Goal: Information Seeking & Learning: Compare options

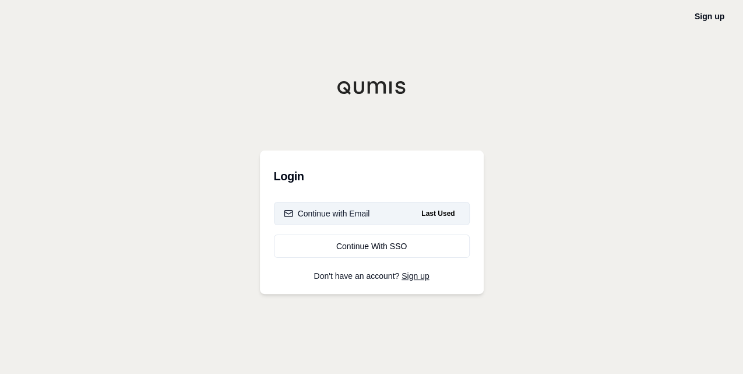
click at [361, 213] on div "Continue with Email" at bounding box center [327, 214] width 86 height 12
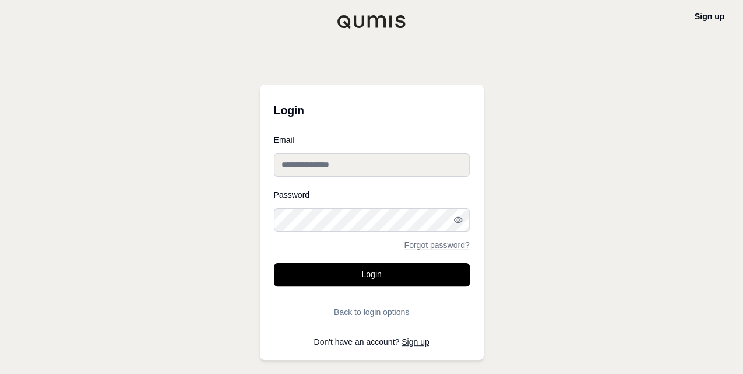
type input "**********"
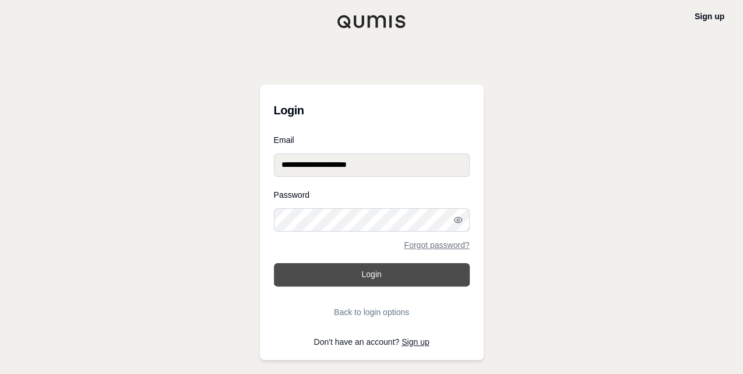
click at [360, 233] on button "Login" at bounding box center [372, 274] width 196 height 23
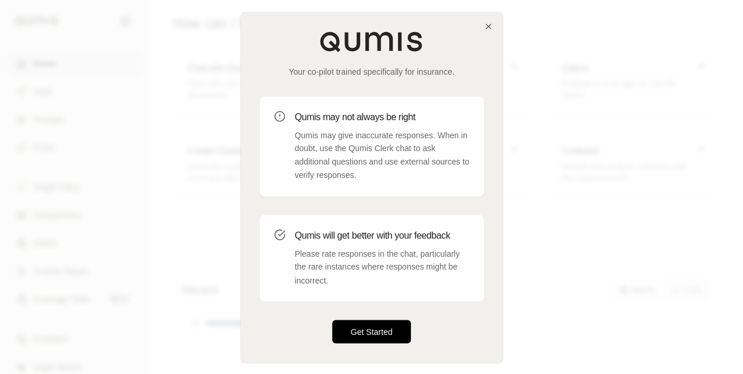
click at [354, 233] on button "Get Started" at bounding box center [371, 330] width 79 height 23
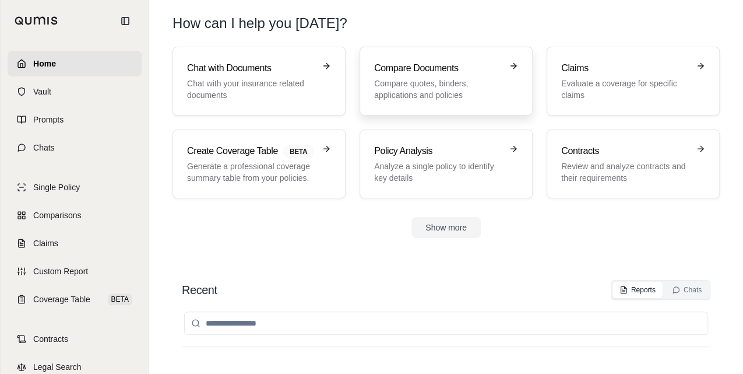
click at [379, 82] on p "Compare quotes, binders, applications and policies" at bounding box center [438, 89] width 128 height 23
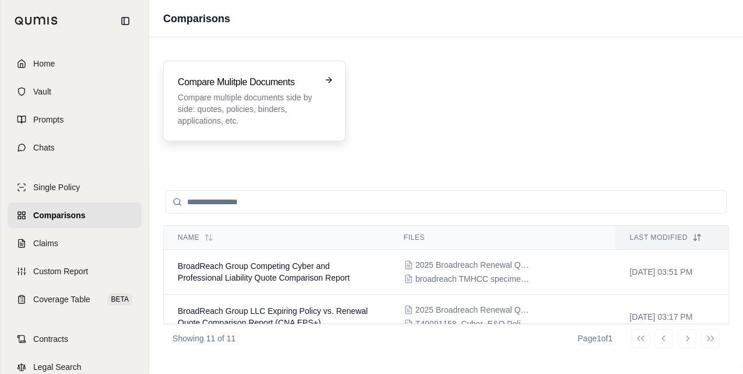
click at [267, 110] on p "Compare multiple documents side by side: quotes, policies, binders, application…" at bounding box center [246, 109] width 137 height 35
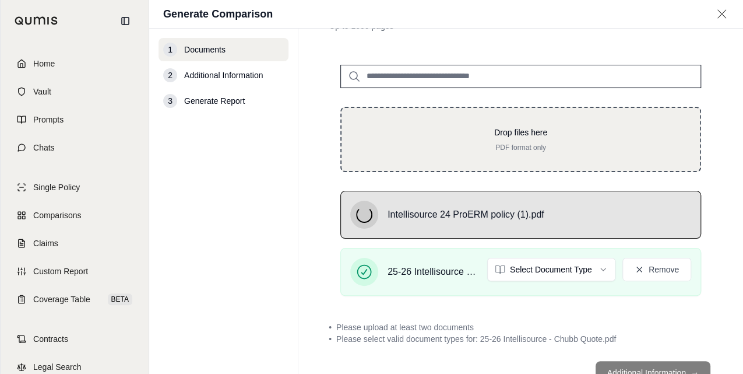
scroll to position [111, 0]
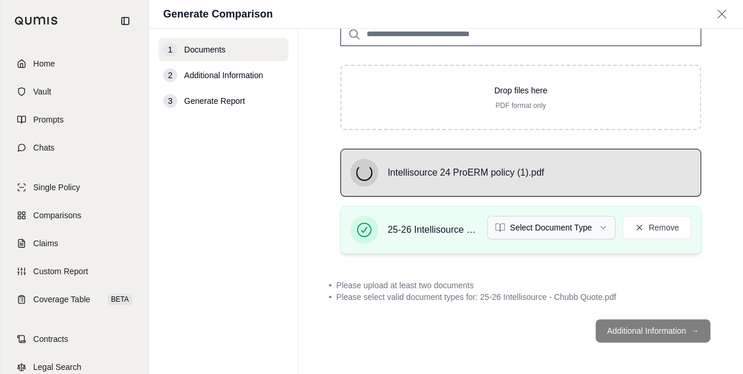
click at [494, 228] on html "Home Vault Prompts Chats Single Policy Comparisons Claims Custom Report Coverag…" at bounding box center [371, 187] width 743 height 374
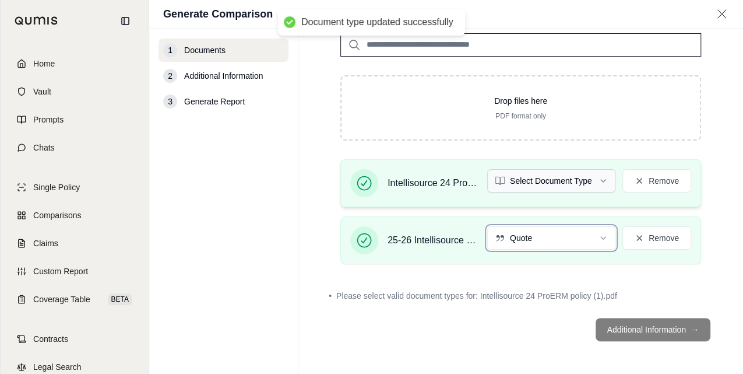
scroll to position [100, 0]
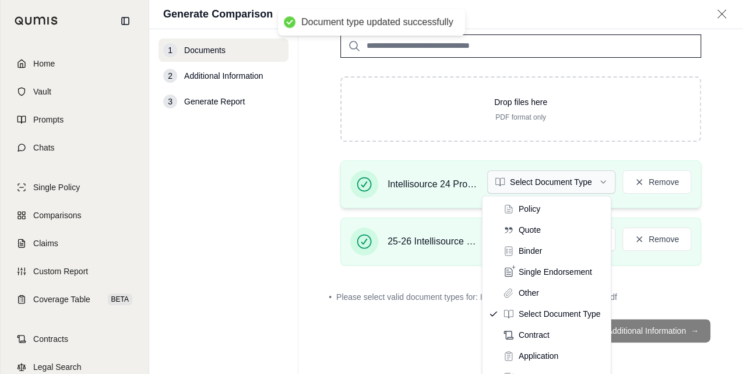
click at [494, 178] on html "Document type updated successfully Home Vault Prompts Chats Single Policy Compa…" at bounding box center [371, 187] width 743 height 374
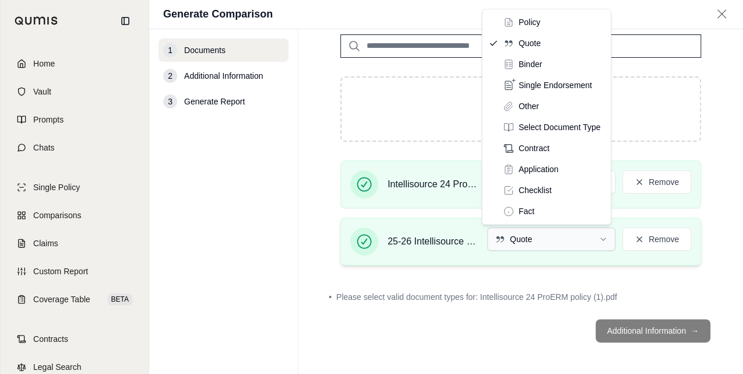
click at [494, 233] on html "Home Vault Prompts Chats Single Policy Comparisons Claims Custom Report Coverag…" at bounding box center [371, 187] width 743 height 374
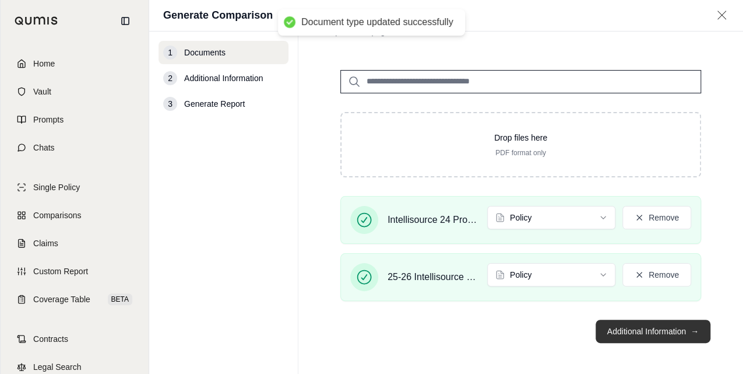
click at [494, 233] on button "Additional Information →" at bounding box center [653, 330] width 115 height 23
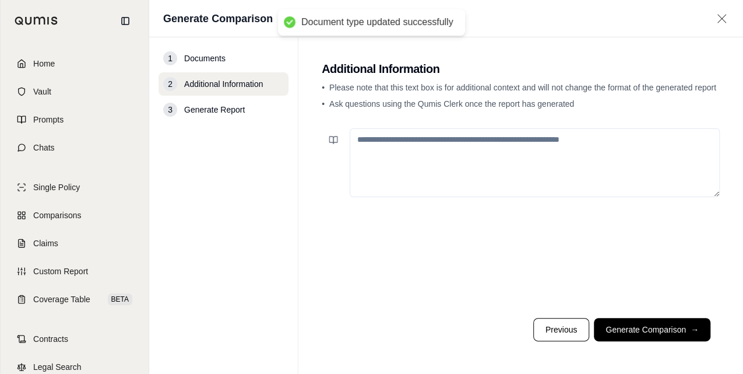
click at [391, 142] on textarea at bounding box center [535, 162] width 370 height 69
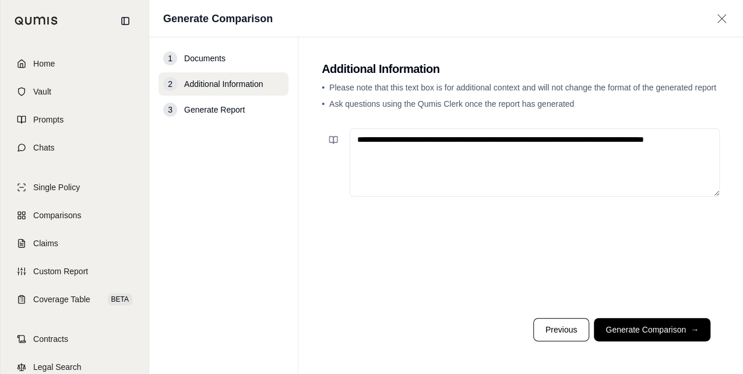
click at [494, 140] on textarea "**********" at bounding box center [535, 162] width 370 height 68
click at [494, 137] on textarea "**********" at bounding box center [535, 162] width 370 height 68
paste textarea "**********"
drag, startPoint x: 706, startPoint y: 139, endPoint x: 679, endPoint y: 166, distance: 38.3
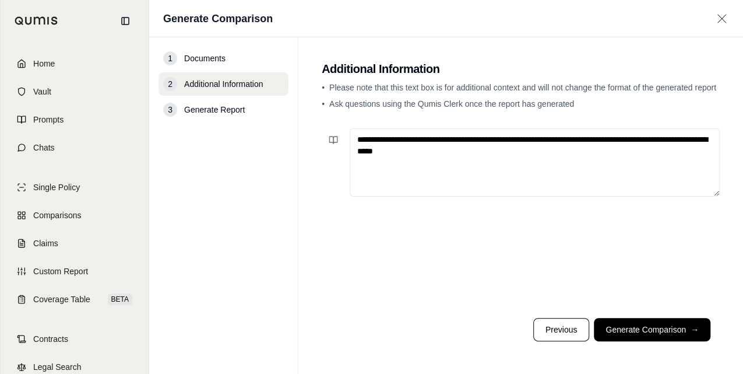
click at [494, 151] on textarea "**********" at bounding box center [535, 162] width 370 height 68
click at [494, 182] on textarea "**********" at bounding box center [535, 162] width 370 height 68
type textarea "**********"
click at [494, 233] on button "Generate Comparison →" at bounding box center [652, 329] width 117 height 23
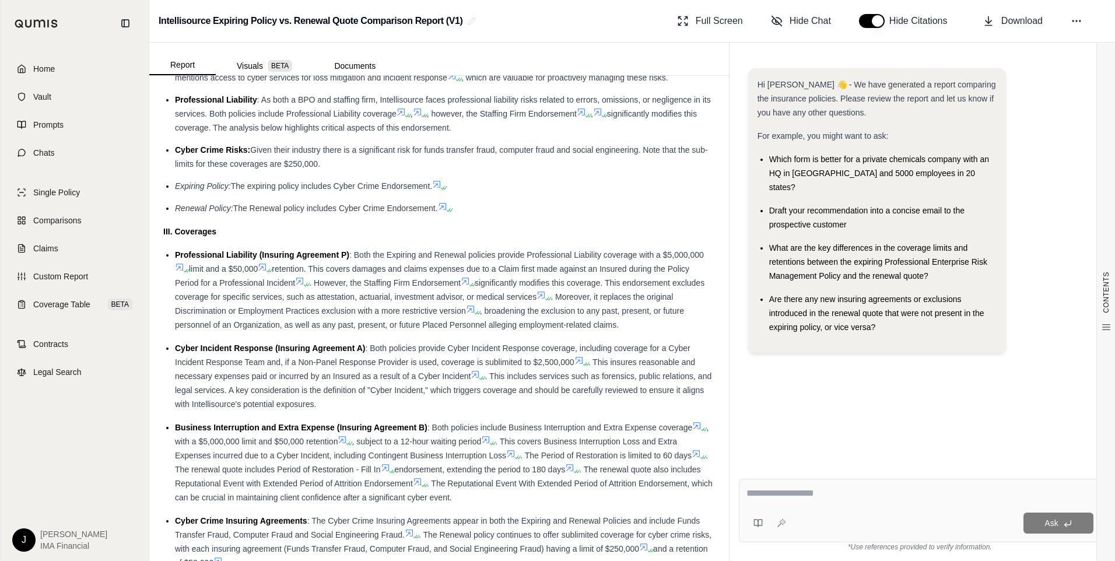
scroll to position [1108, 0]
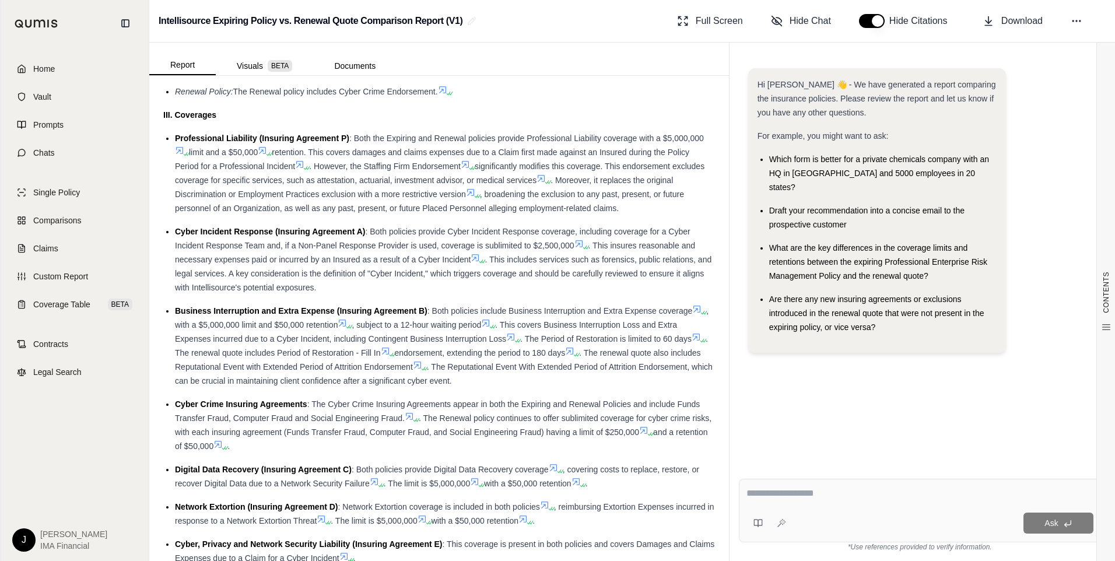
click at [494, 233] on span ". The Period of Restoration is limited to 60 days" at bounding box center [605, 338] width 171 height 9
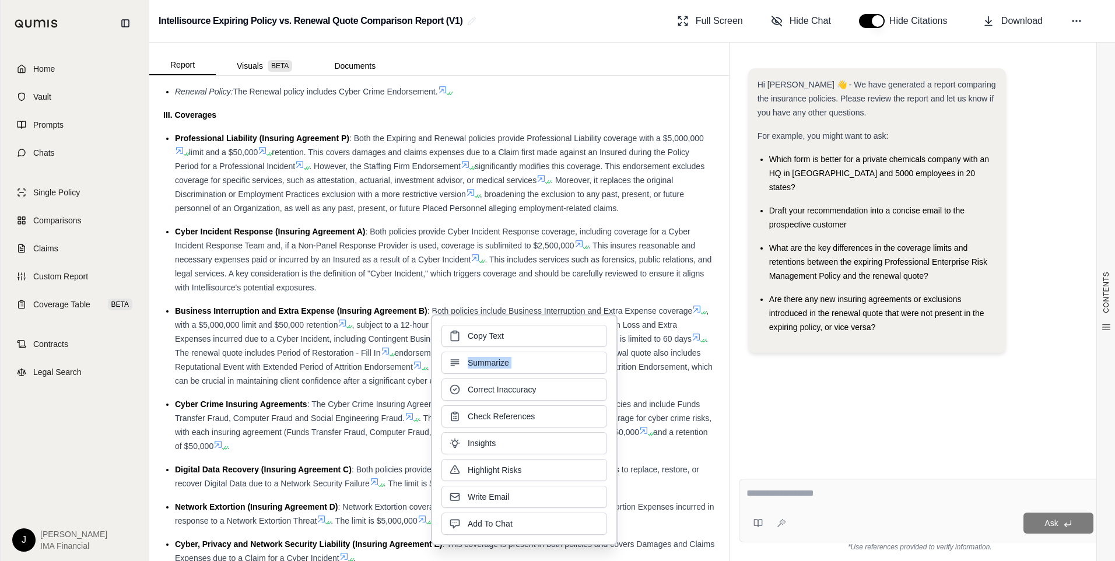
click at [494, 233] on div "Copy Text Summarize Correct Inaccuracy Check References Insights Highlight Risk…" at bounding box center [524, 430] width 166 height 210
click at [353, 233] on span ". The renewal quote includes Period of Restoration - Fill In" at bounding box center [441, 345] width 533 height 23
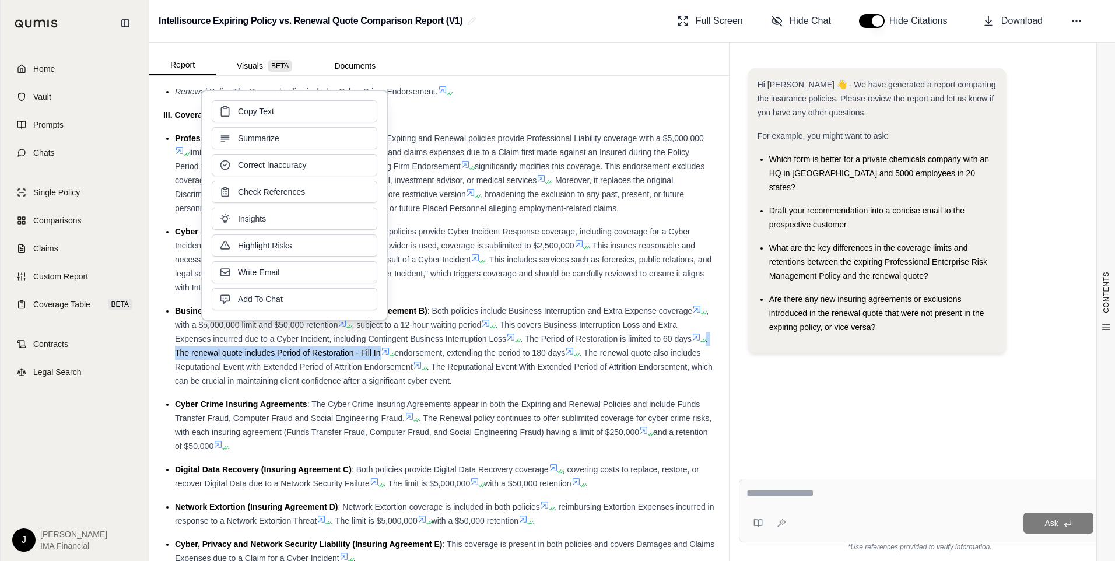
click at [353, 233] on span ". The renewal quote includes Period of Restoration - Fill In" at bounding box center [441, 345] width 533 height 23
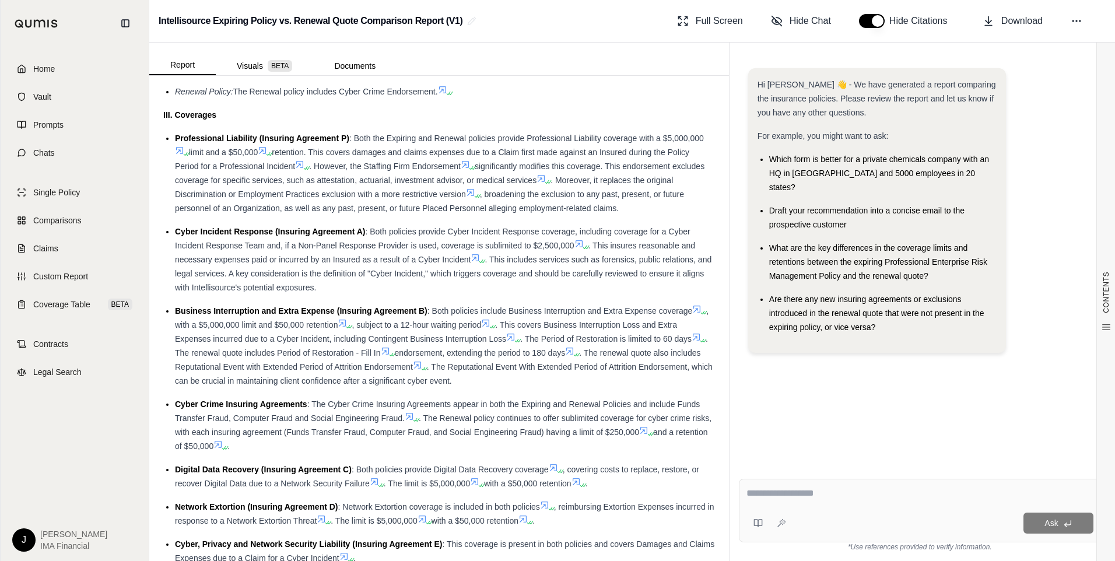
drag, startPoint x: 353, startPoint y: 369, endPoint x: 492, endPoint y: 363, distance: 138.9
click at [492, 233] on span "endorsement, extending the period to 180 days" at bounding box center [480, 352] width 171 height 9
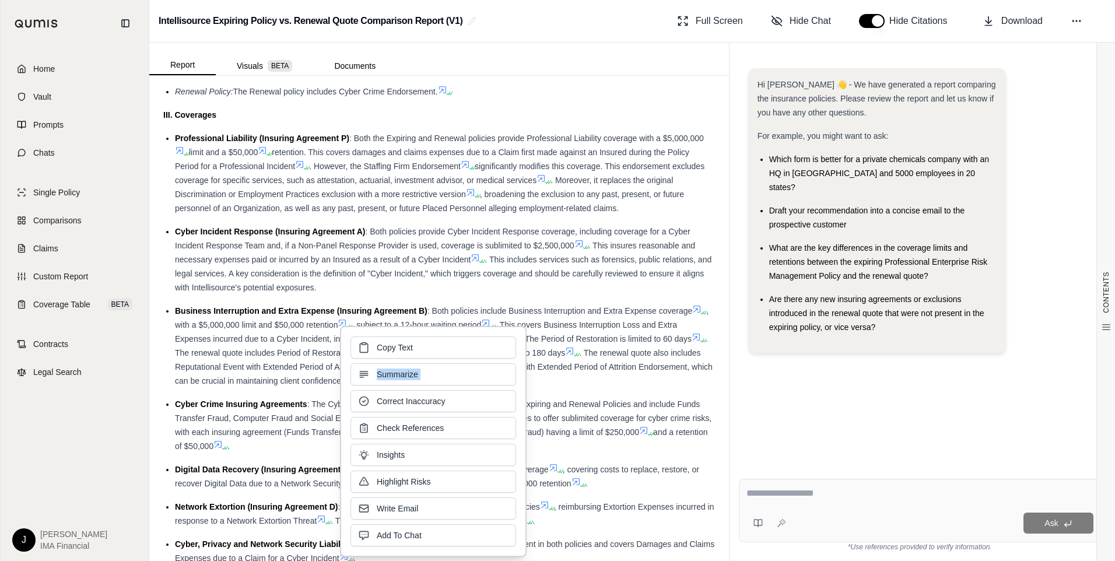
click at [492, 233] on div "Copy Text Summarize Correct Inaccuracy Check References Insights Highlight Risk…" at bounding box center [433, 441] width 166 height 210
drag, startPoint x: 492, startPoint y: 363, endPoint x: 554, endPoint y: 370, distance: 62.3
click at [494, 233] on span "endorsement, extending the period to 180 days" at bounding box center [480, 352] width 171 height 9
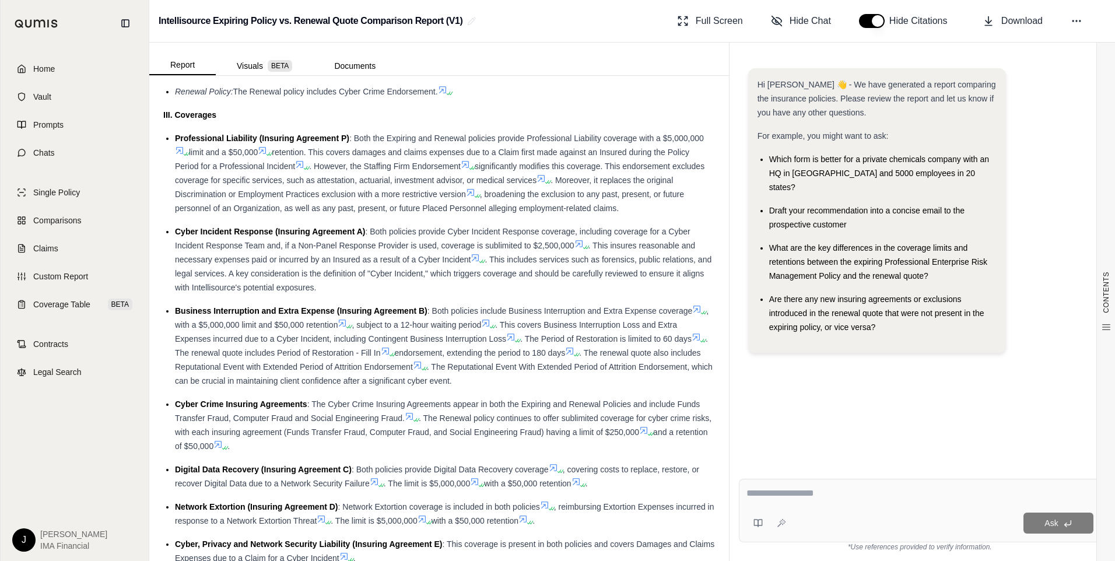
click at [494, 233] on span "endorsement, extending the period to 180 days" at bounding box center [480, 352] width 171 height 9
click at [346, 233] on span ". The Reputational Event With Extended Period of Attrition Endorsement, which c…" at bounding box center [443, 373] width 537 height 23
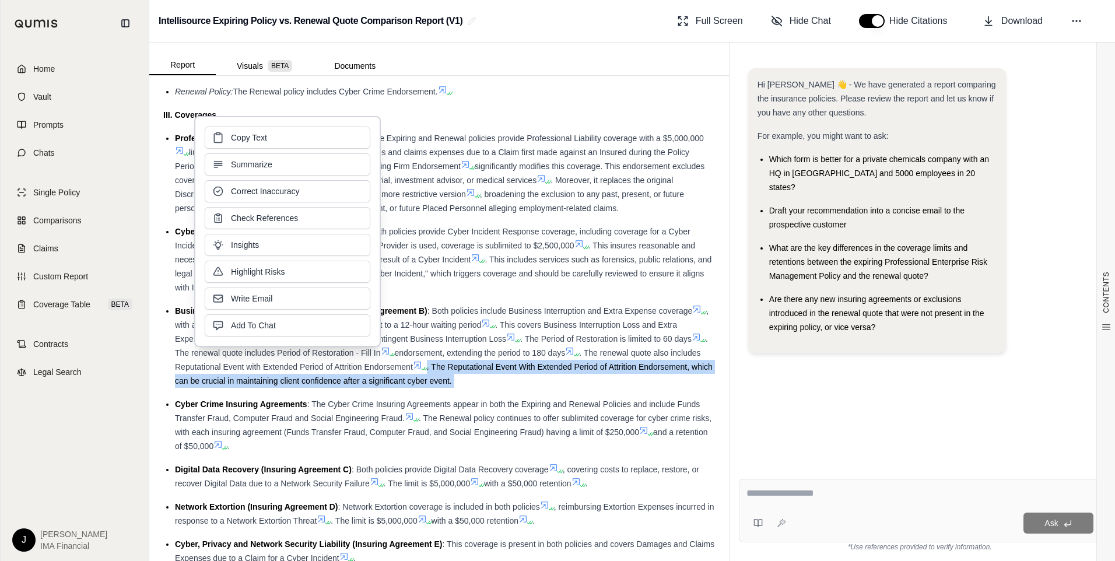
click at [346, 233] on span ". The Reputational Event With Extended Period of Attrition Endorsement, which c…" at bounding box center [443, 373] width 537 height 23
drag, startPoint x: 346, startPoint y: 395, endPoint x: 492, endPoint y: 388, distance: 145.9
click at [492, 233] on div "Business Interruption and Extra Expense (Insuring Agreement B) : Both policies …" at bounding box center [445, 346] width 540 height 84
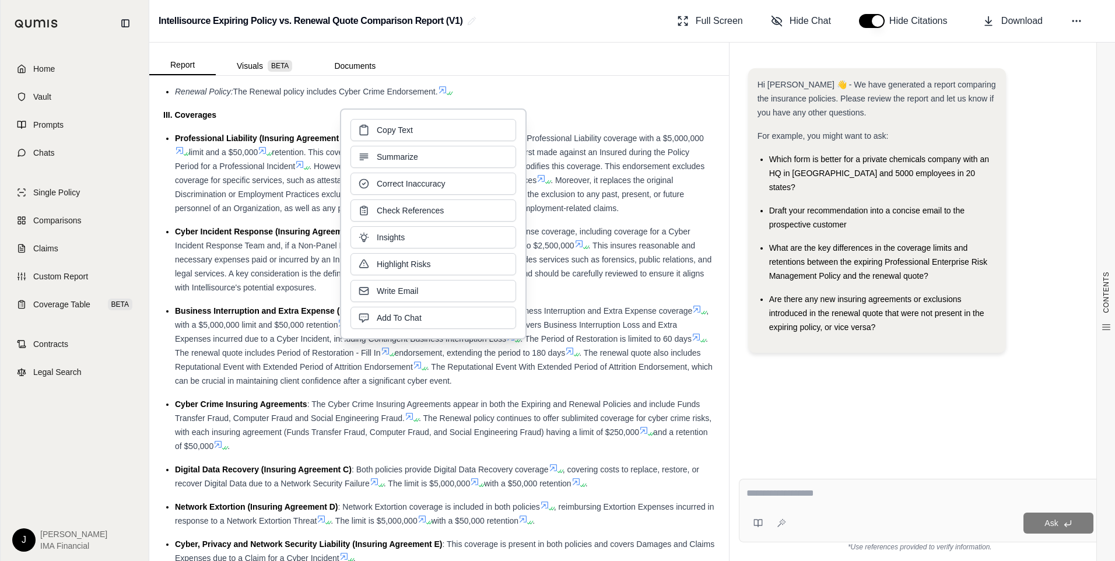
click at [494, 233] on span ". The Reputational Event With Extended Period of Attrition Endorsement, which c…" at bounding box center [443, 373] width 537 height 23
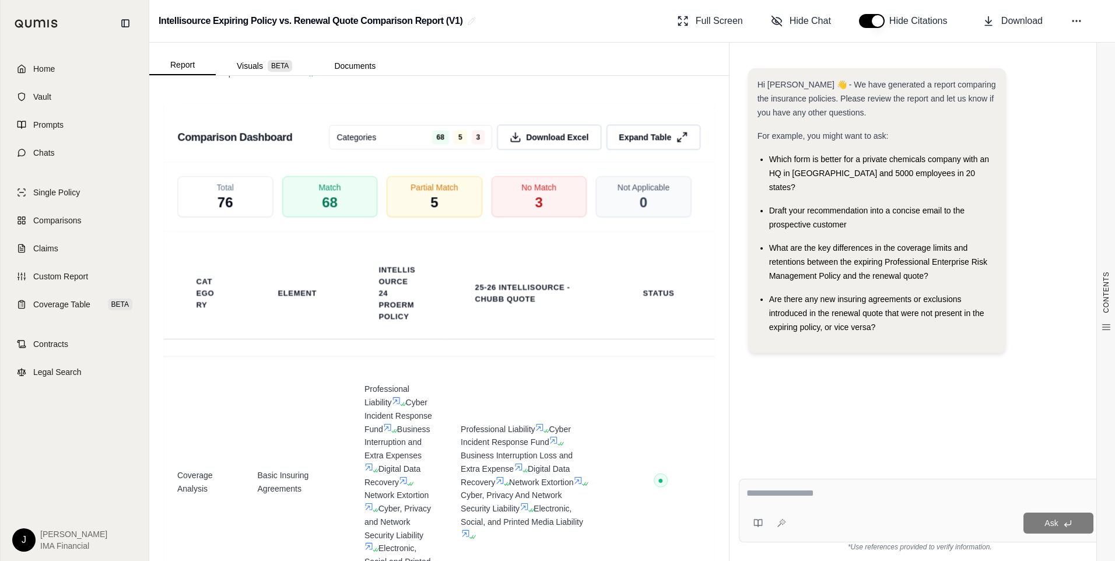
scroll to position [2390, 0]
click at [459, 204] on div "Partial Match 5" at bounding box center [434, 195] width 100 height 43
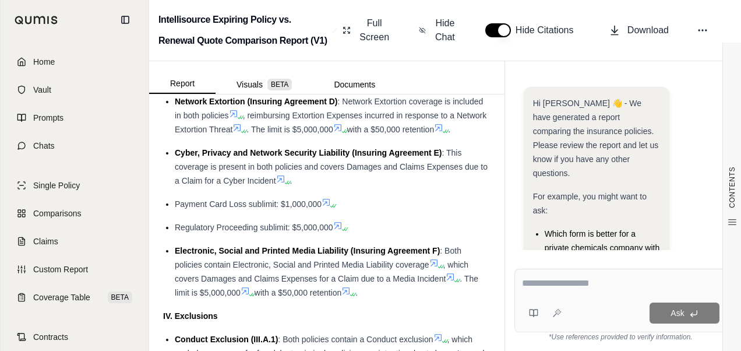
scroll to position [2098, 0]
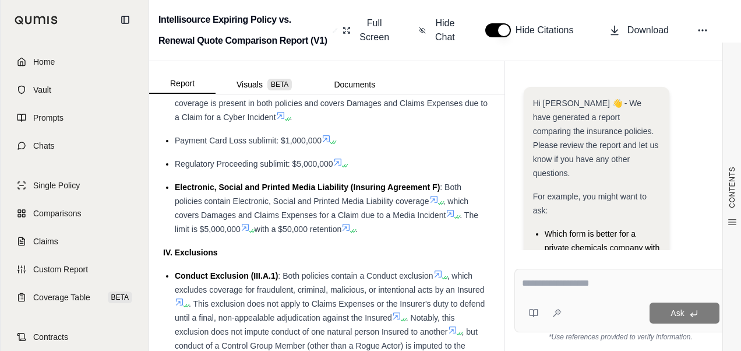
click at [494, 233] on textarea at bounding box center [621, 283] width 198 height 14
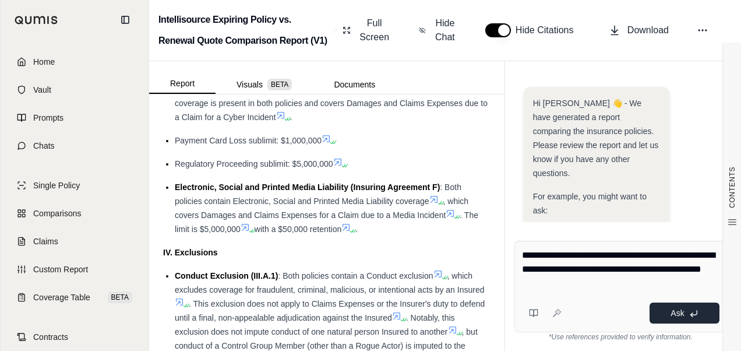
type textarea "**********"
click at [494, 233] on span "Ask" at bounding box center [677, 312] width 13 height 9
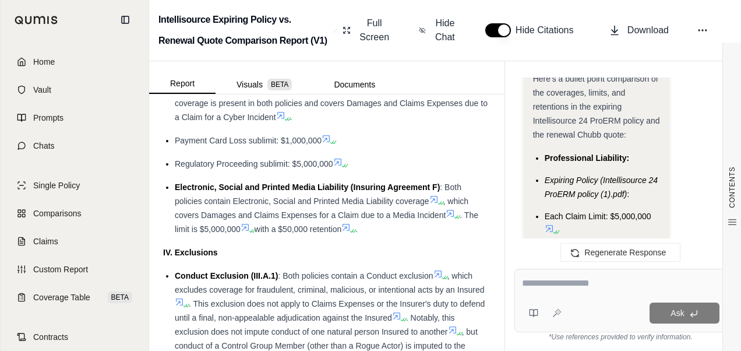
scroll to position [1488, 0]
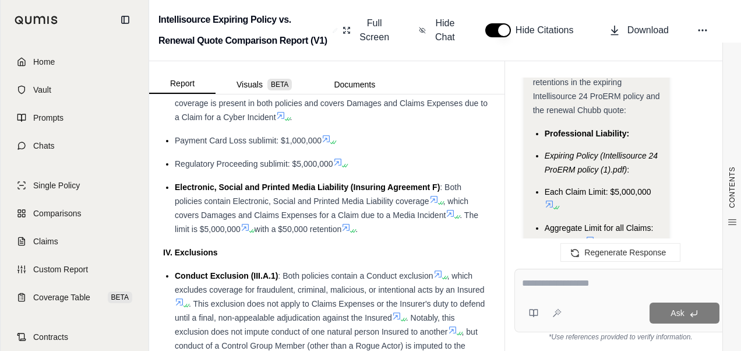
drag, startPoint x: 544, startPoint y: 89, endPoint x: 596, endPoint y: 168, distance: 93.9
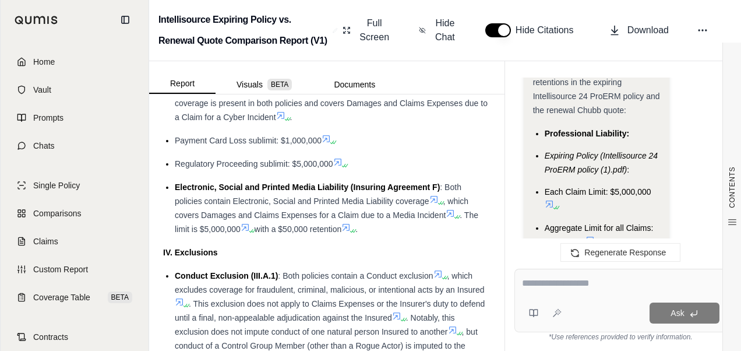
click at [453, 147] on div "Payment Card Loss sublimit: $1,000,000" at bounding box center [333, 140] width 316 height 14
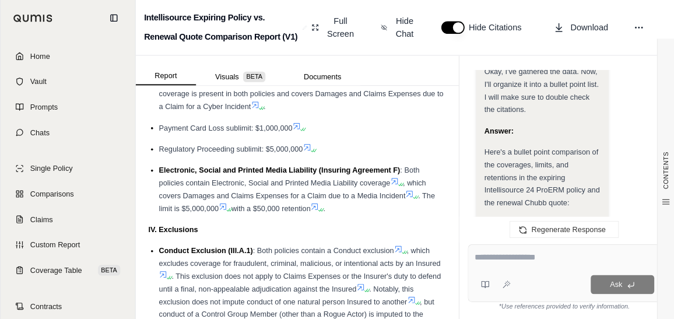
scroll to position [1371, 0]
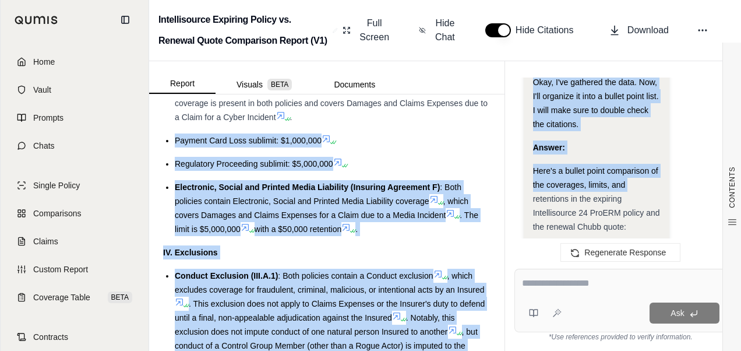
drag, startPoint x: 505, startPoint y: 160, endPoint x: 497, endPoint y: 160, distance: 8.2
click at [494, 160] on div "Report Visuals BETA Documents CONTENTS Table of Contents INSURANCE POLICY COMPA…" at bounding box center [445, 206] width 592 height 290
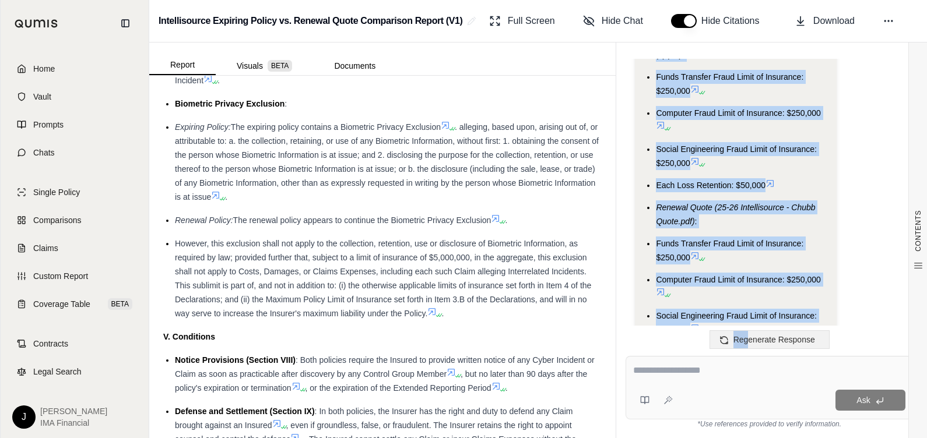
scroll to position [3770, 0]
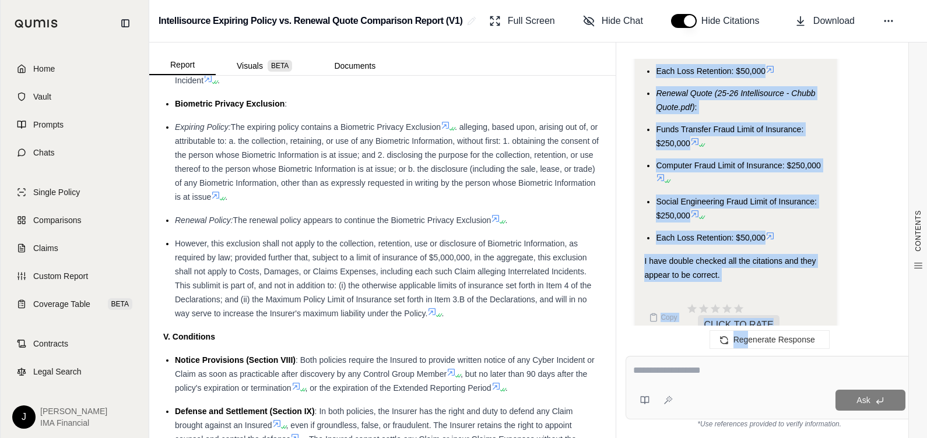
drag, startPoint x: 653, startPoint y: 191, endPoint x: 794, endPoint y: 226, distance: 144.6
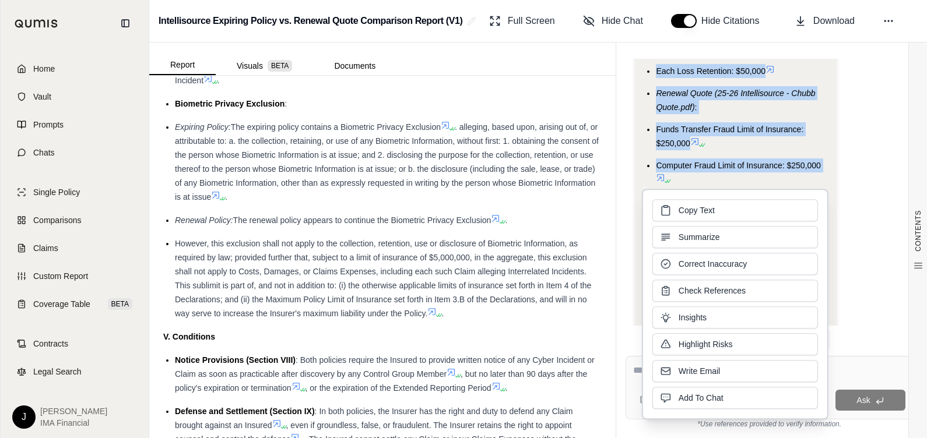
copy ul "Professional Liability: Expiring Policy (Intellisource 24 ProERM policy (1).pdf…"
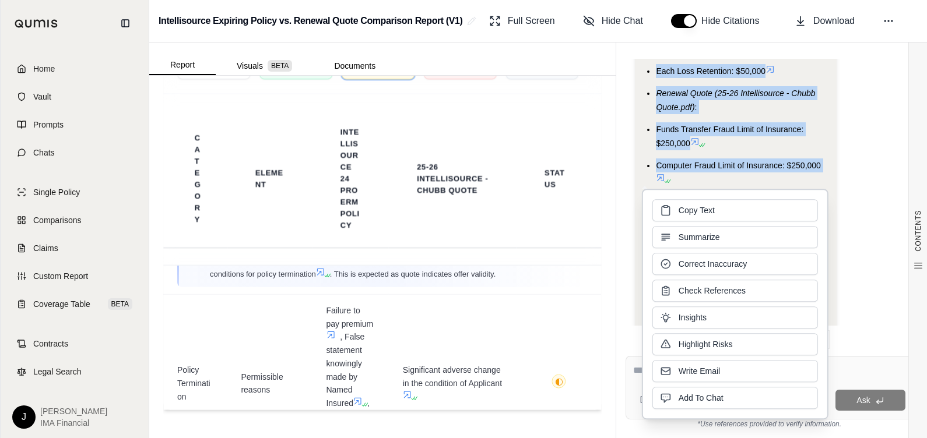
scroll to position [656, 0]
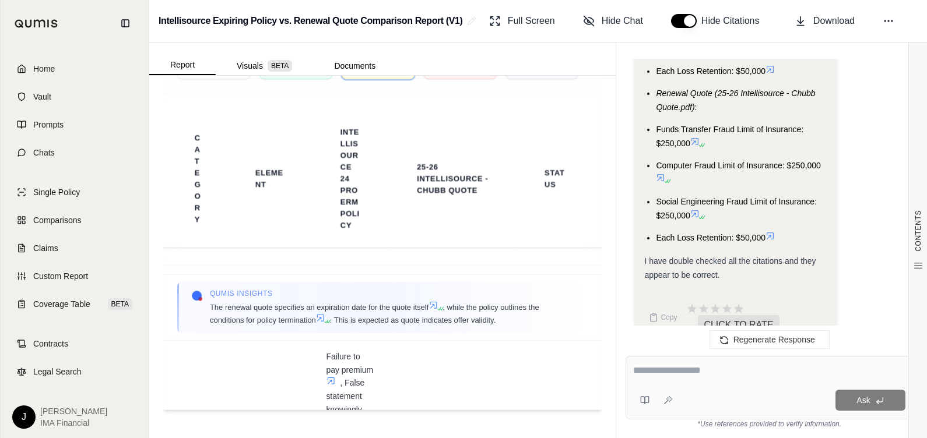
click at [494, 233] on textarea at bounding box center [769, 371] width 272 height 14
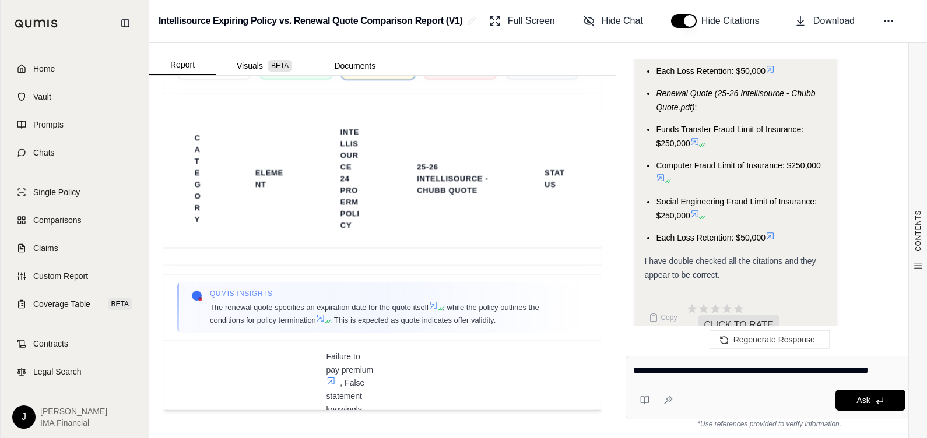
type textarea "**********"
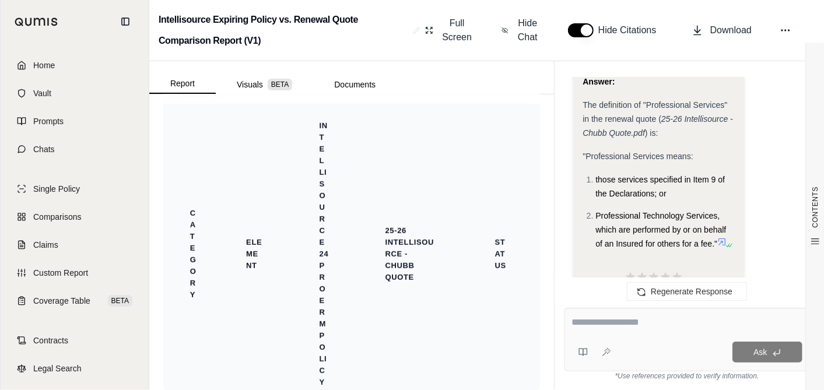
scroll to position [3174, 0]
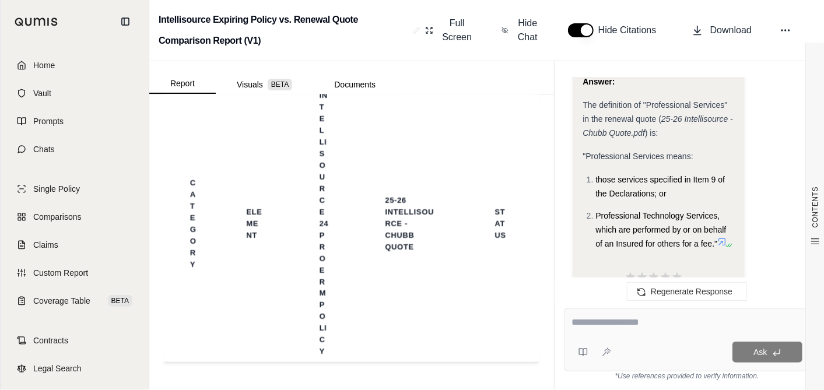
click at [494, 233] on textarea at bounding box center [686, 322] width 231 height 14
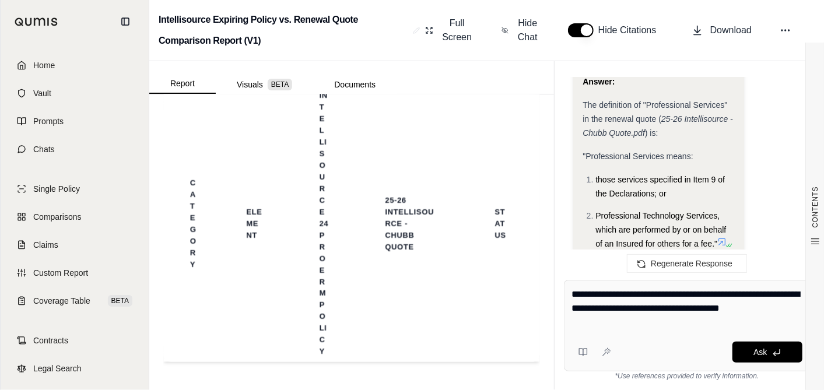
type textarea "**********"
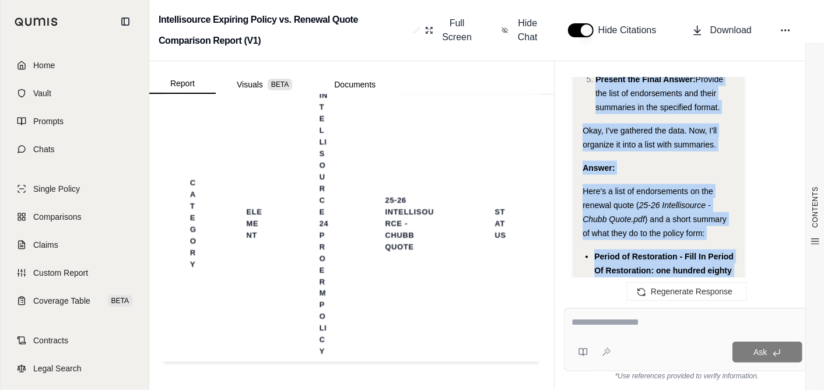
scroll to position [5812, 0]
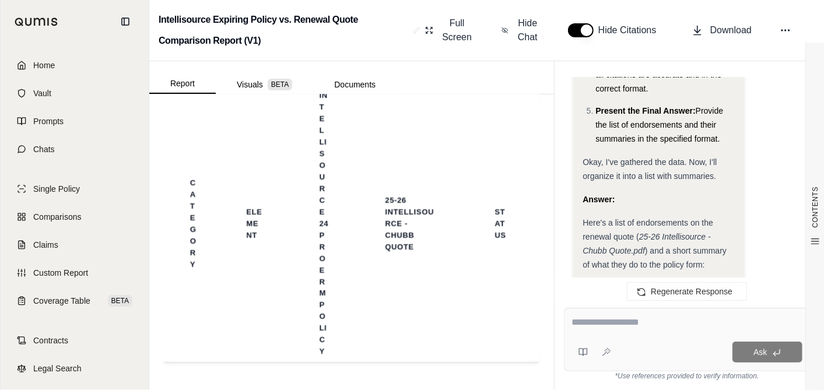
drag, startPoint x: 696, startPoint y: 163, endPoint x: 586, endPoint y: 261, distance: 147.0
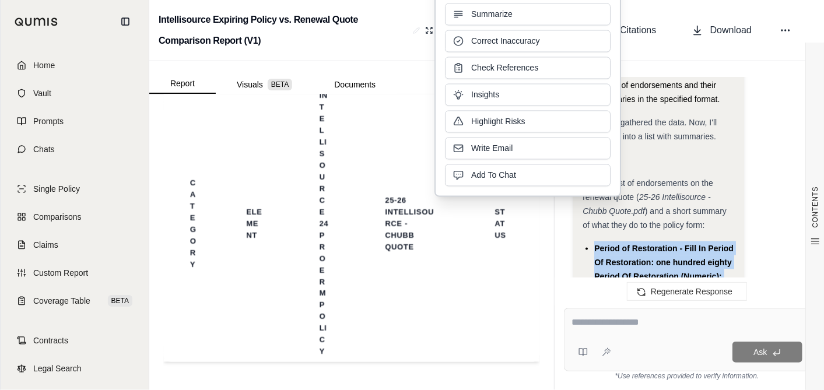
scroll to position [5876, 0]
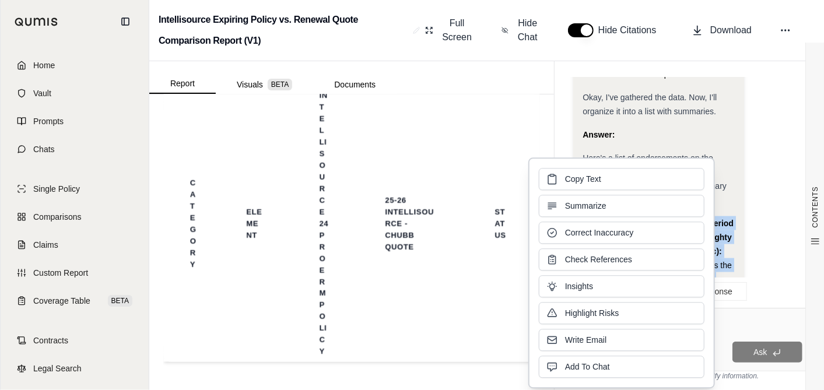
drag, startPoint x: 680, startPoint y: 213, endPoint x: 769, endPoint y: 185, distance: 92.9
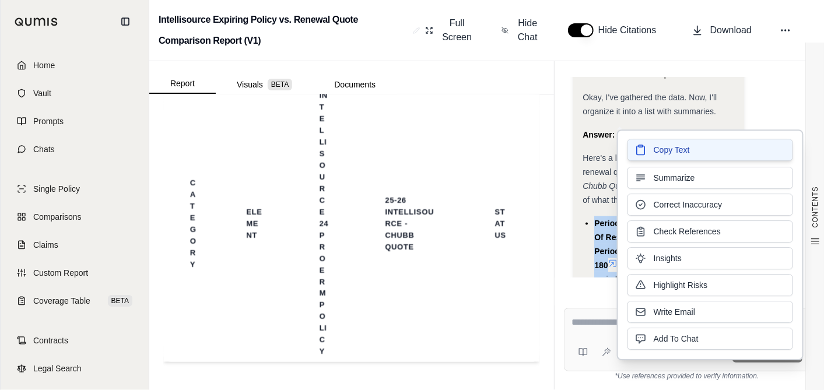
click at [494, 152] on span "Copy Text" at bounding box center [671, 150] width 36 height 12
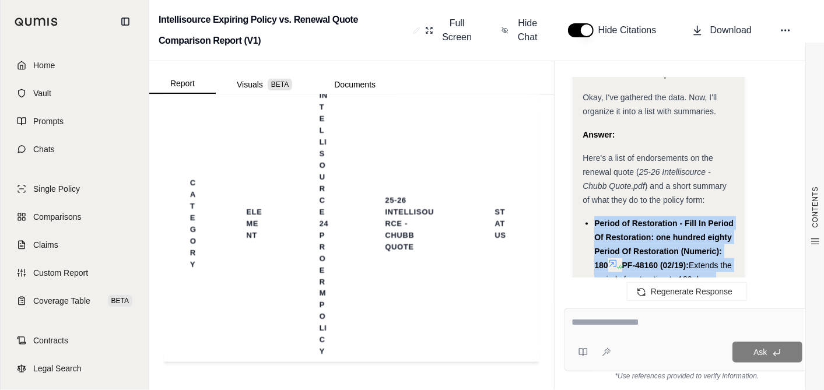
drag, startPoint x: 646, startPoint y: 210, endPoint x: 691, endPoint y: 204, distance: 45.3
click at [494, 216] on li "Period of Restoration - Fill In Period Of Restoration: one hundred eighty Perio…" at bounding box center [664, 251] width 140 height 70
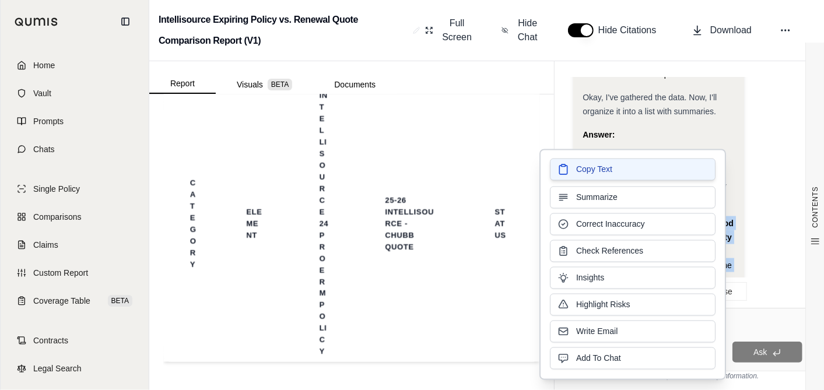
click at [494, 171] on button "Copy Text" at bounding box center [633, 170] width 166 height 22
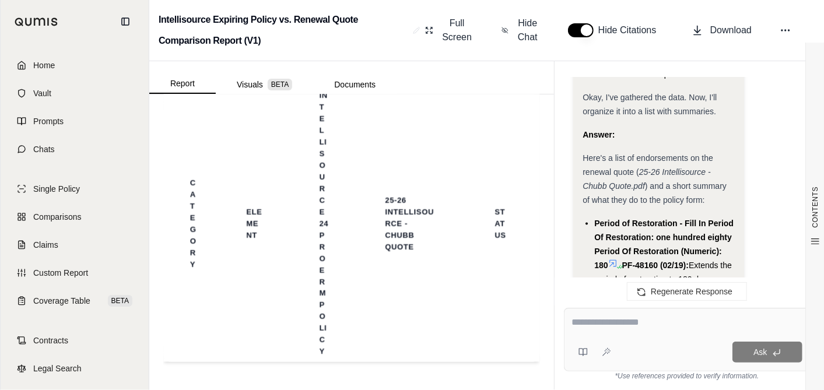
click at [494, 233] on textarea at bounding box center [686, 322] width 231 height 14
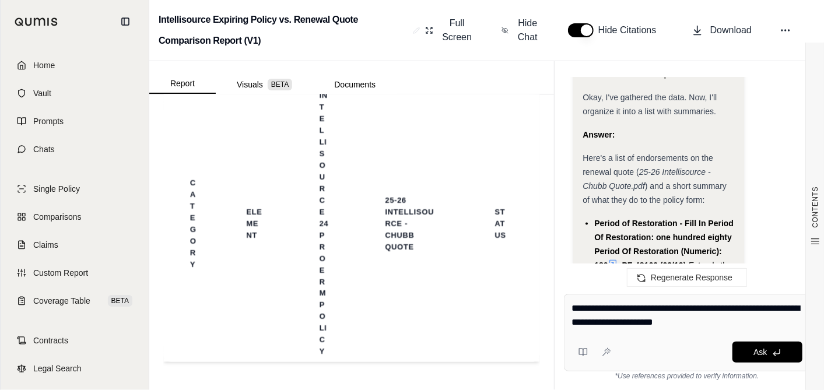
type textarea "**********"
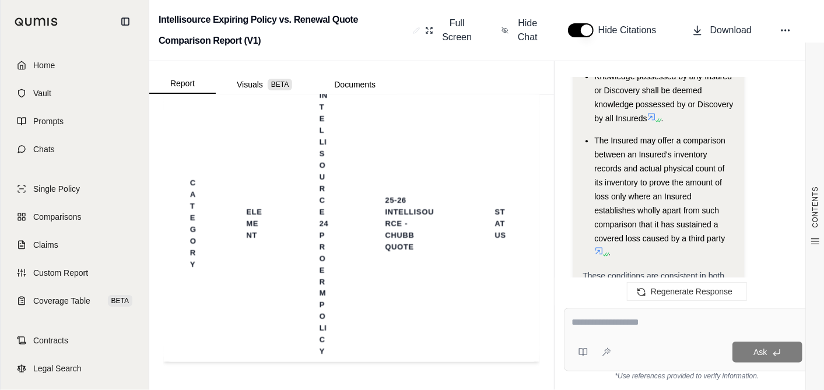
scroll to position [9008, 0]
